Goal: Task Accomplishment & Management: Use online tool/utility

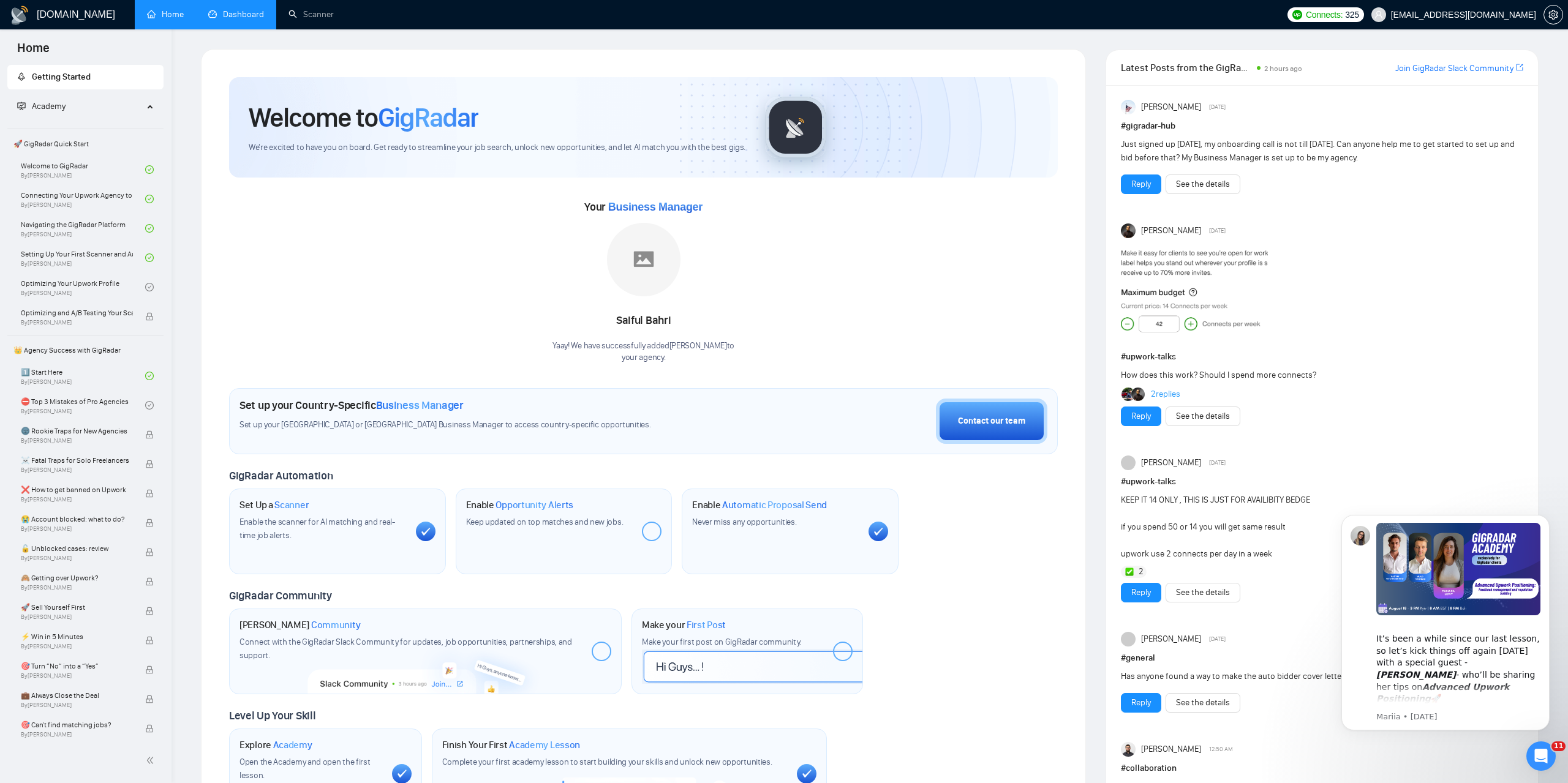
click at [263, 16] on link "Dashboard" at bounding box center [236, 14] width 56 height 11
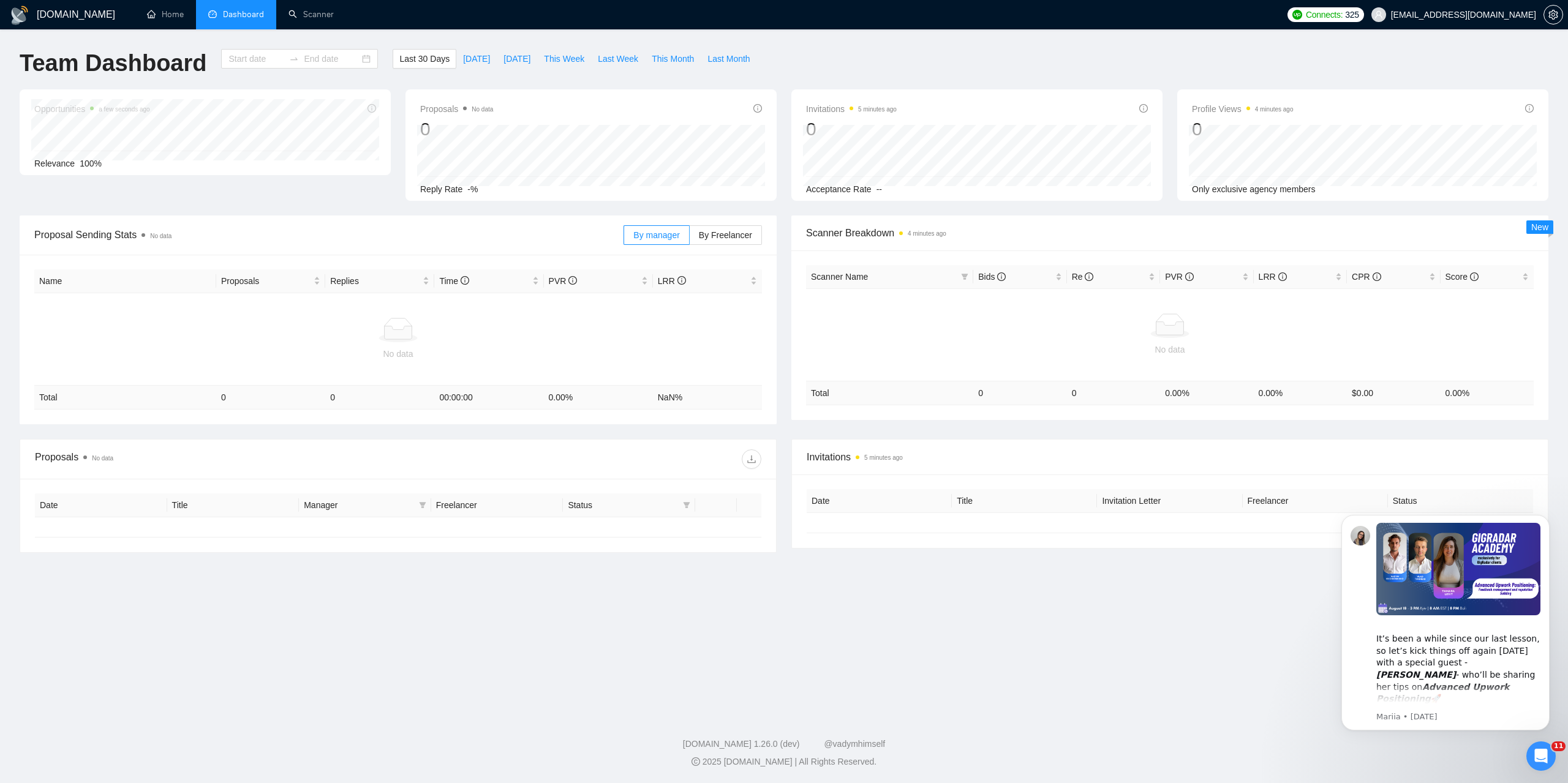
type input "[DATE]"
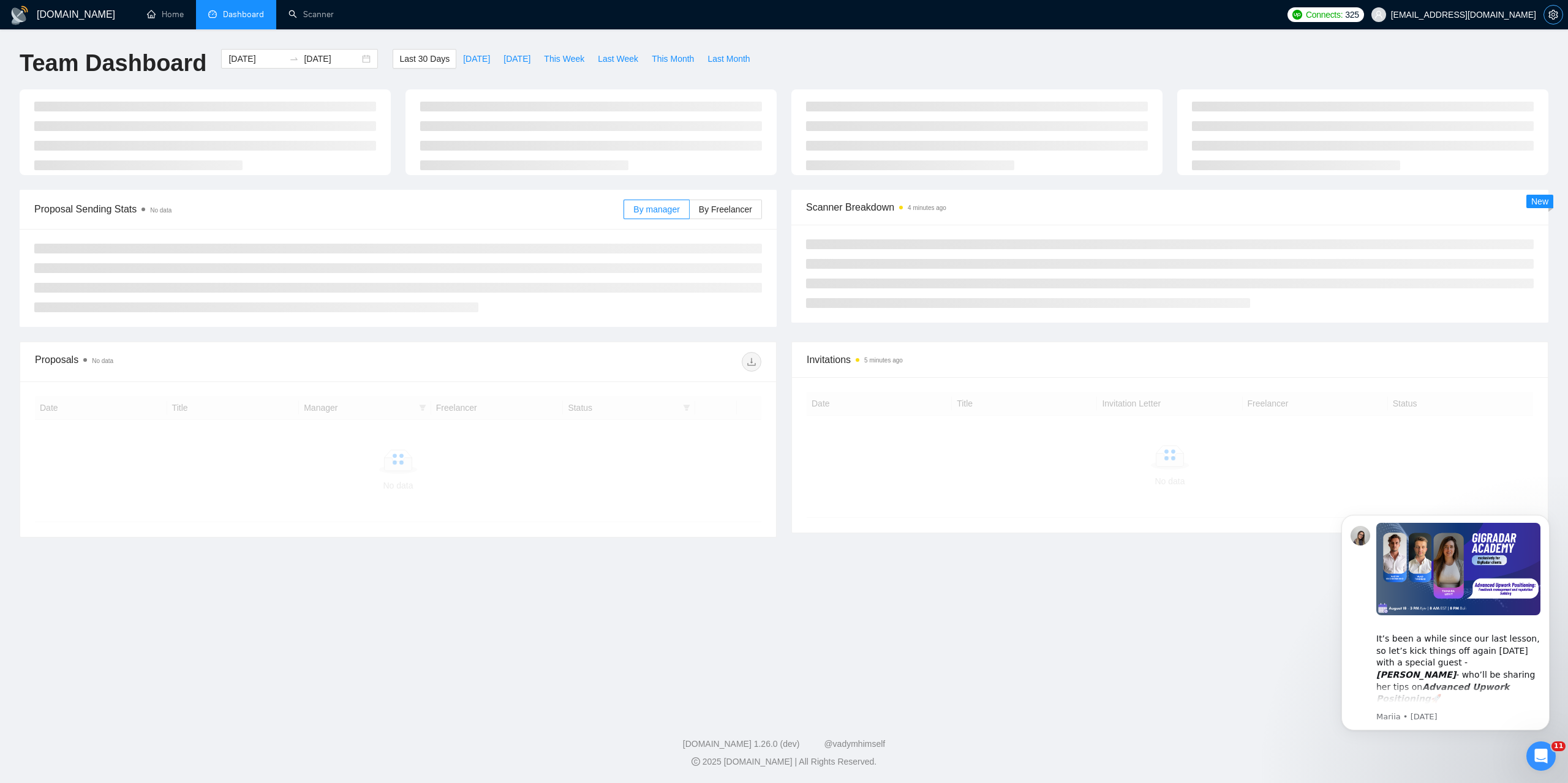
click at [1555, 17] on icon "setting" at bounding box center [1553, 15] width 10 height 10
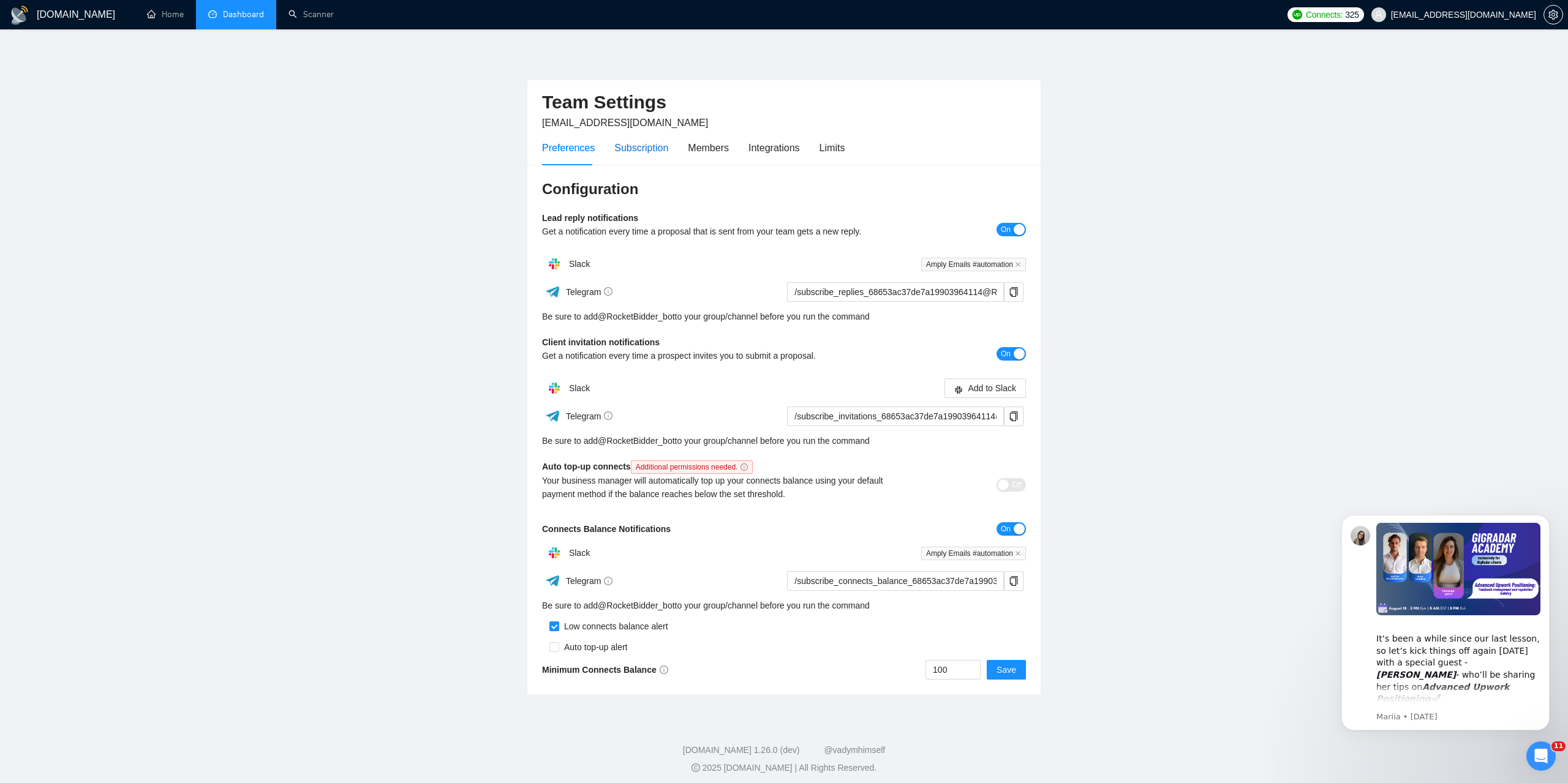
click at [631, 150] on div "Subscription" at bounding box center [641, 148] width 54 height 16
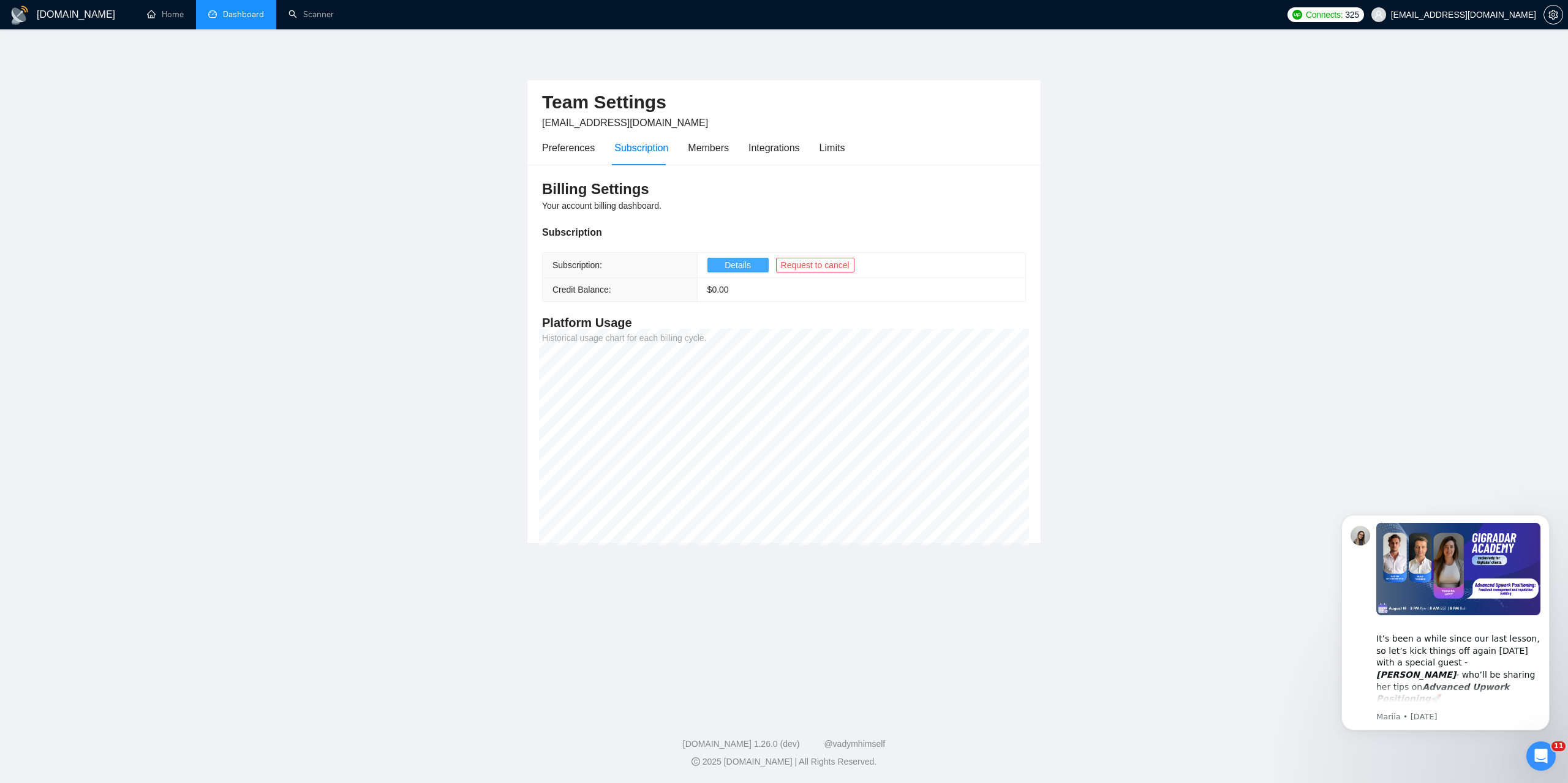
click at [735, 261] on span "Details" at bounding box center [737, 265] width 26 height 13
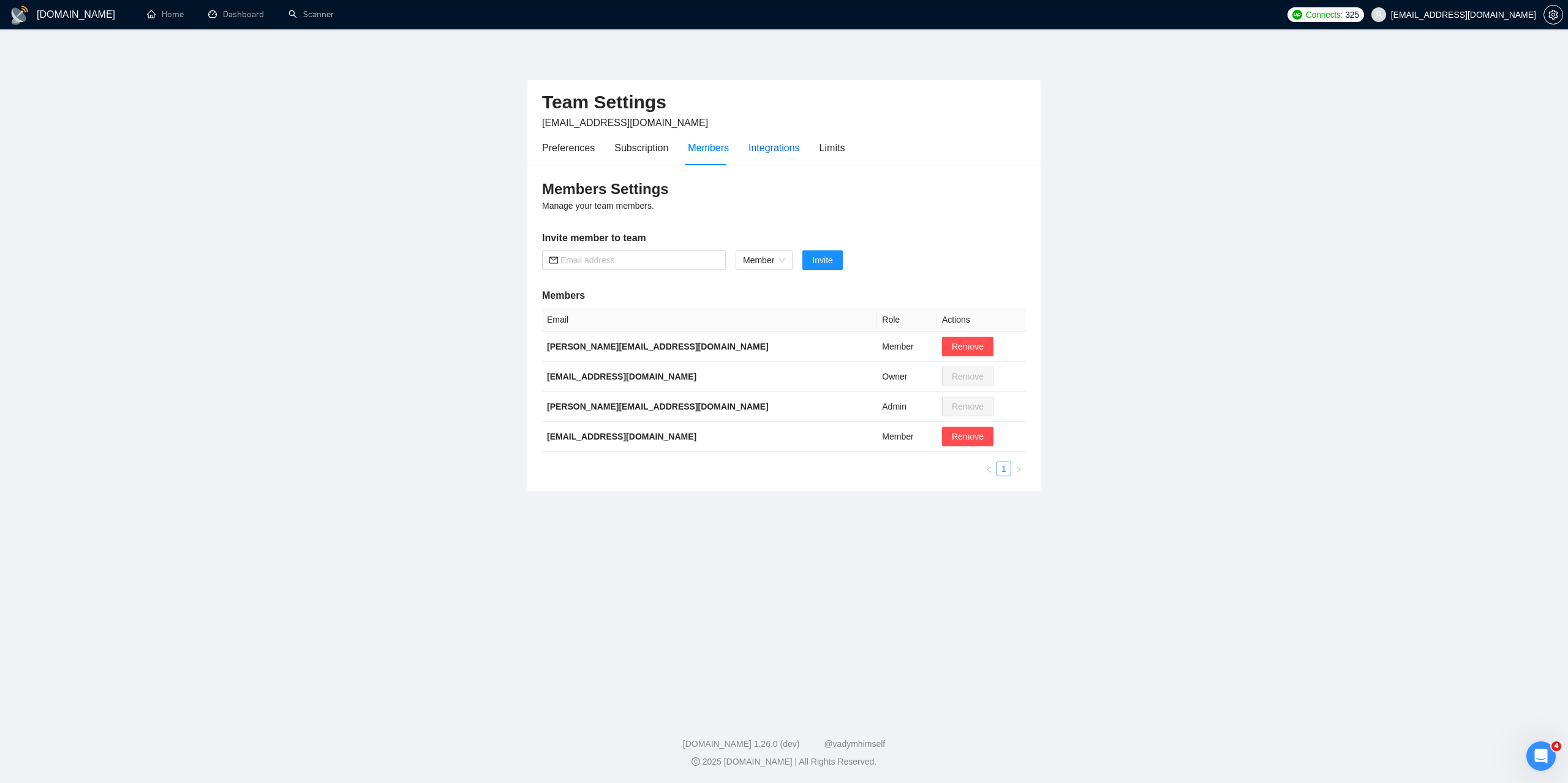
click at [762, 147] on div "Integrations" at bounding box center [774, 148] width 52 height 16
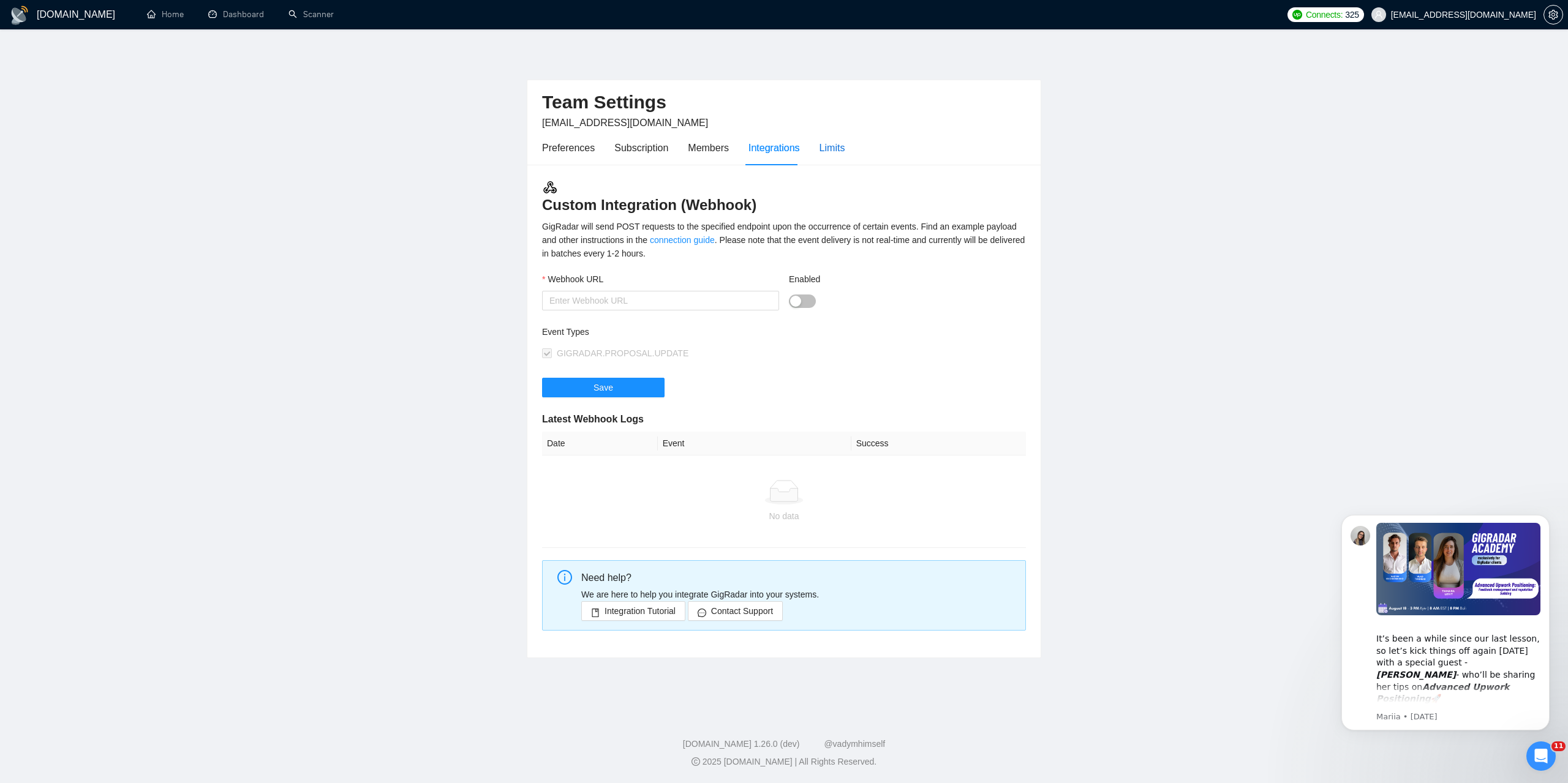
click at [826, 149] on div "Limits" at bounding box center [832, 148] width 25 height 16
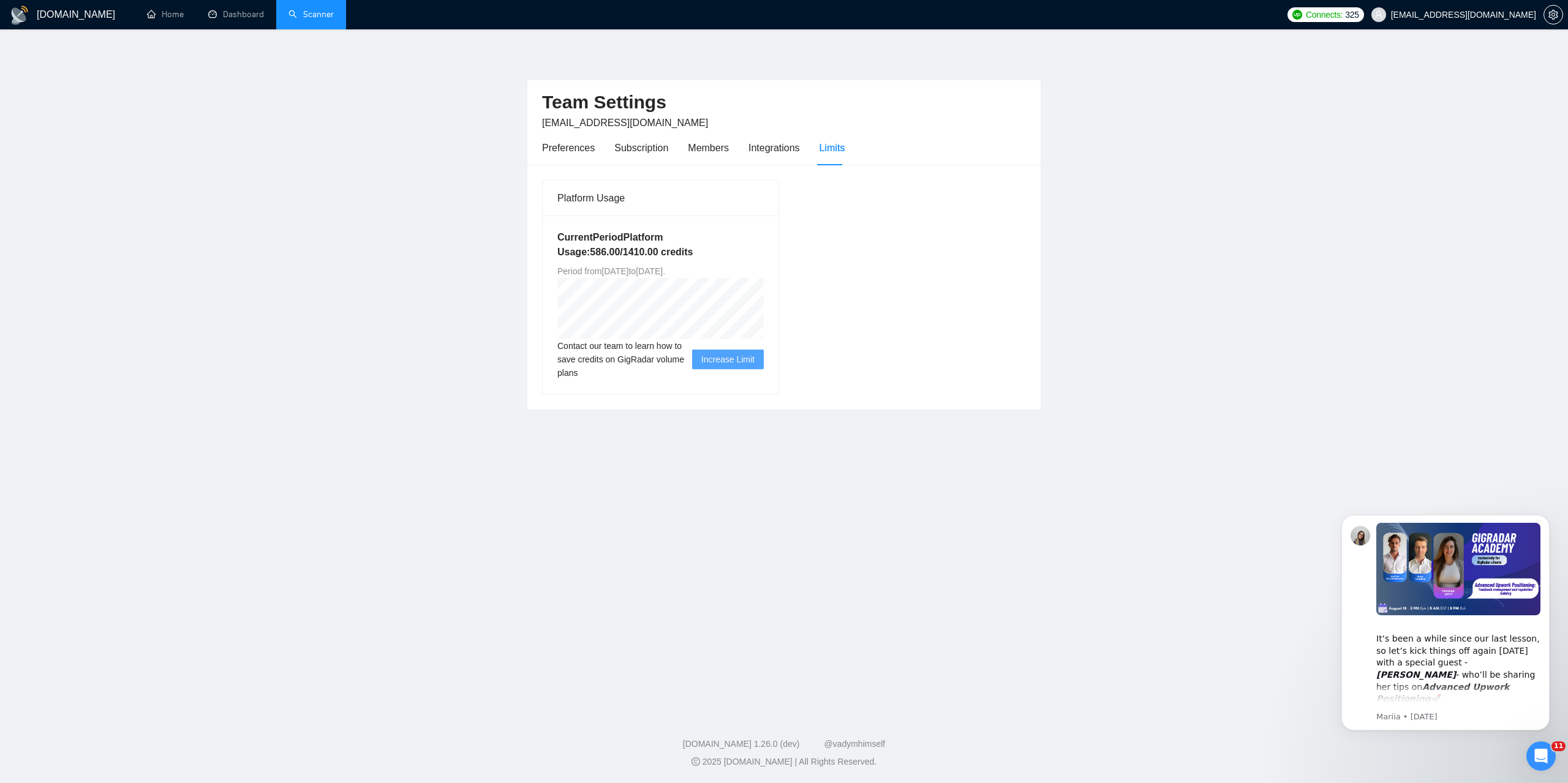
click at [333, 16] on link "Scanner" at bounding box center [311, 14] width 45 height 11
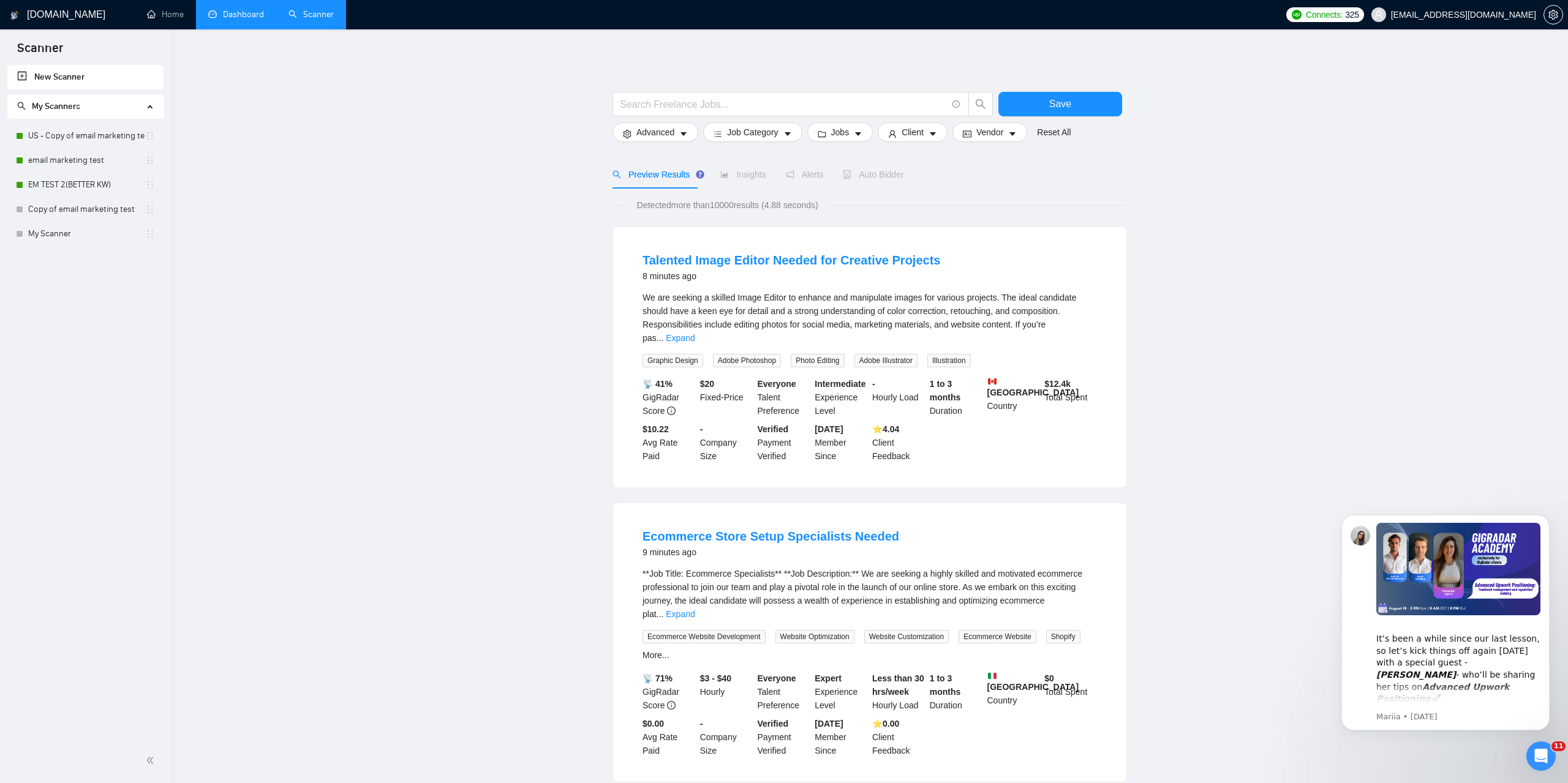
click at [249, 20] on link "Dashboard" at bounding box center [236, 14] width 56 height 11
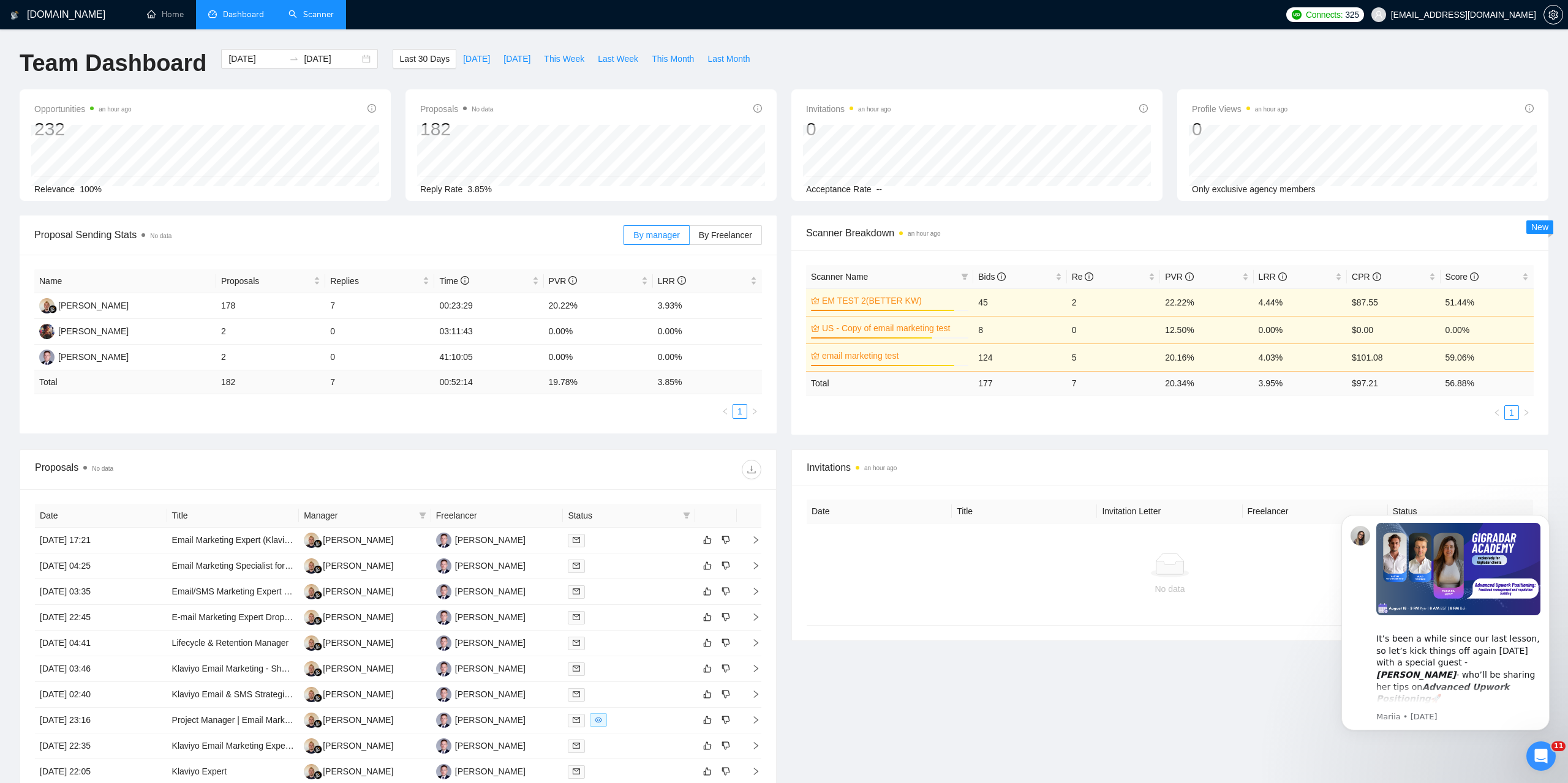
click at [327, 18] on link "Scanner" at bounding box center [311, 14] width 45 height 11
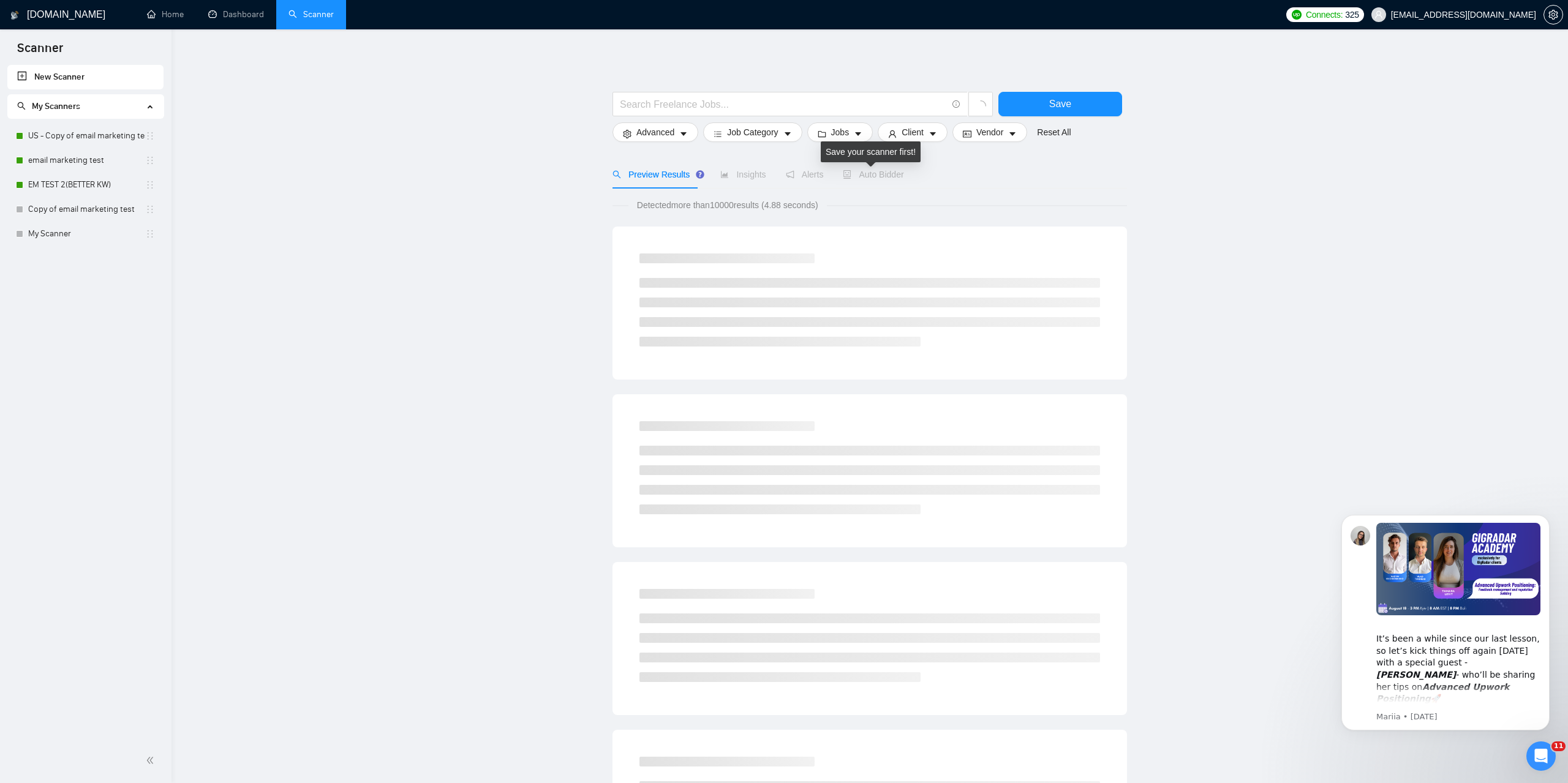
click at [880, 175] on span "Auto Bidder" at bounding box center [873, 175] width 61 height 10
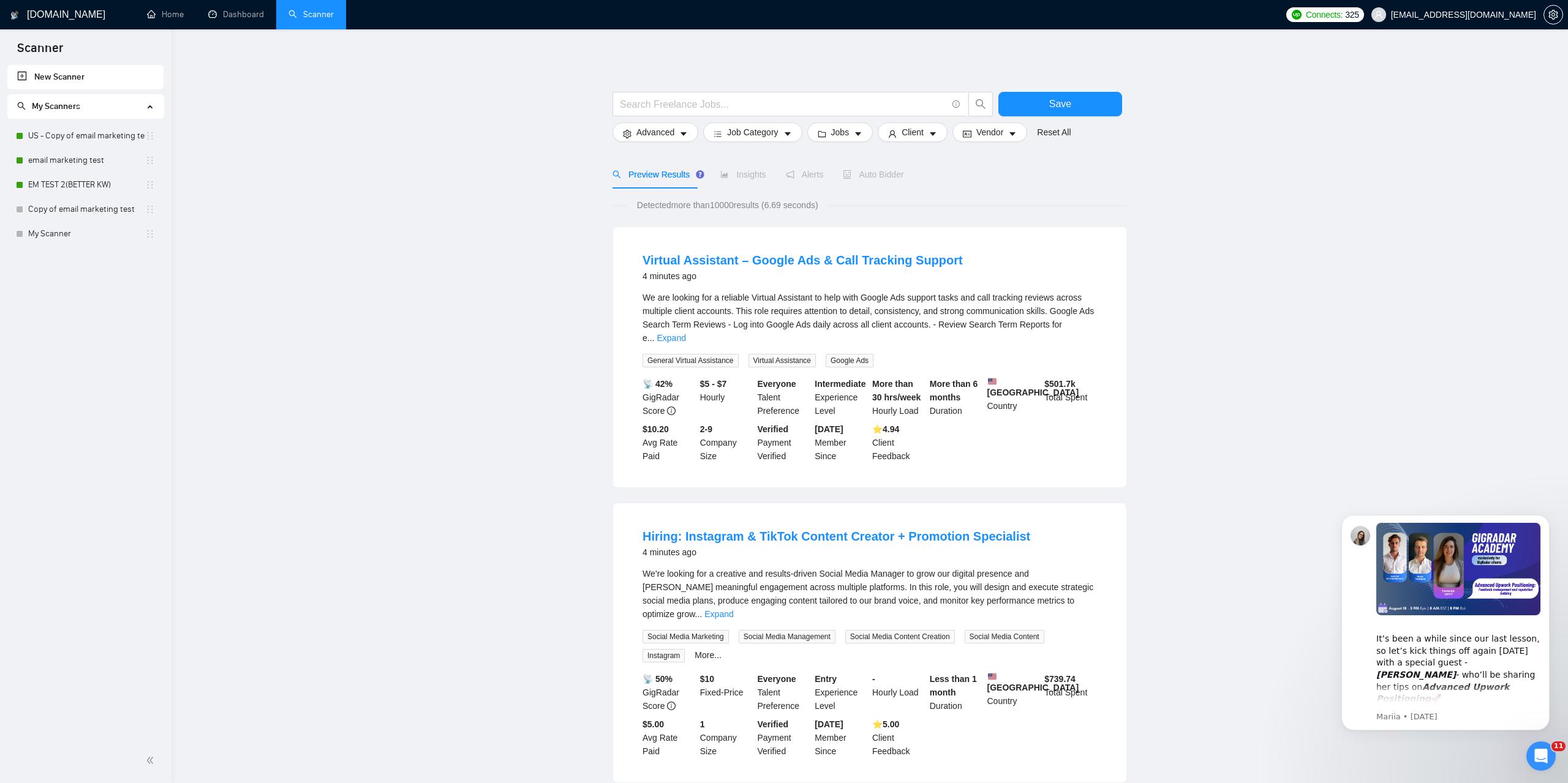
click at [883, 181] on div "Auto Bidder" at bounding box center [873, 174] width 61 height 13
click at [261, 18] on link "Dashboard" at bounding box center [236, 14] width 56 height 11
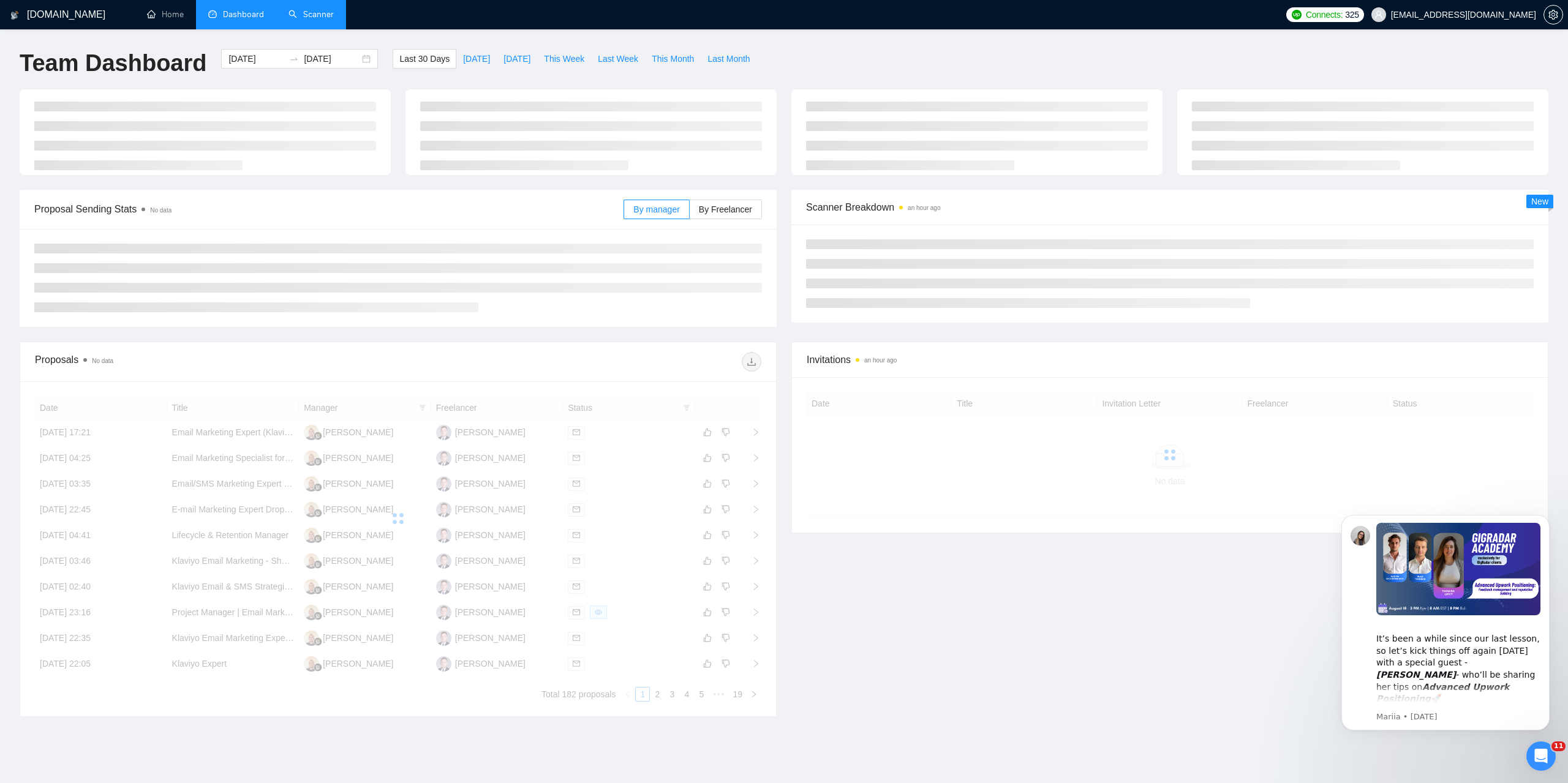
click at [291, 13] on link "Scanner" at bounding box center [311, 14] width 45 height 11
